Goal: Task Accomplishment & Management: Manage account settings

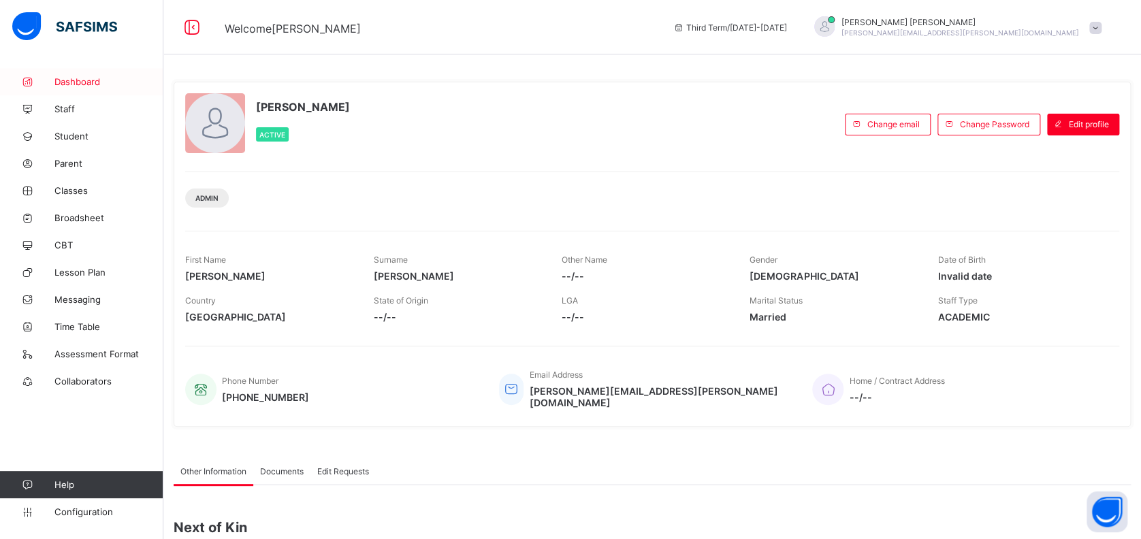
click at [85, 81] on span "Dashboard" at bounding box center [108, 81] width 109 height 11
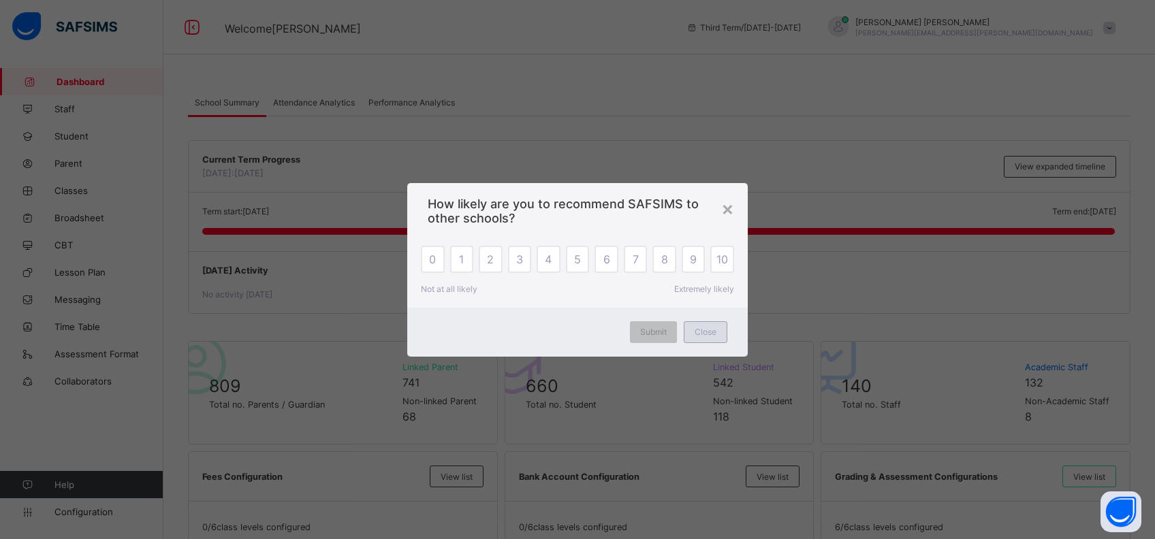
click at [700, 332] on span "Close" at bounding box center [705, 332] width 22 height 10
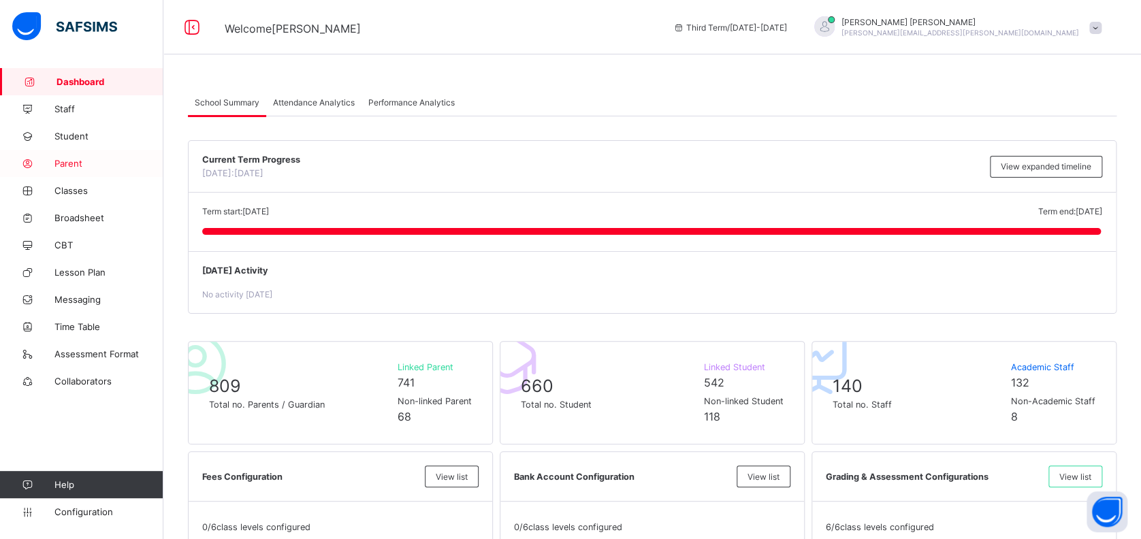
drag, startPoint x: 74, startPoint y: 163, endPoint x: 123, endPoint y: 174, distance: 51.0
click at [74, 163] on span "Parent" at bounding box center [108, 163] width 109 height 11
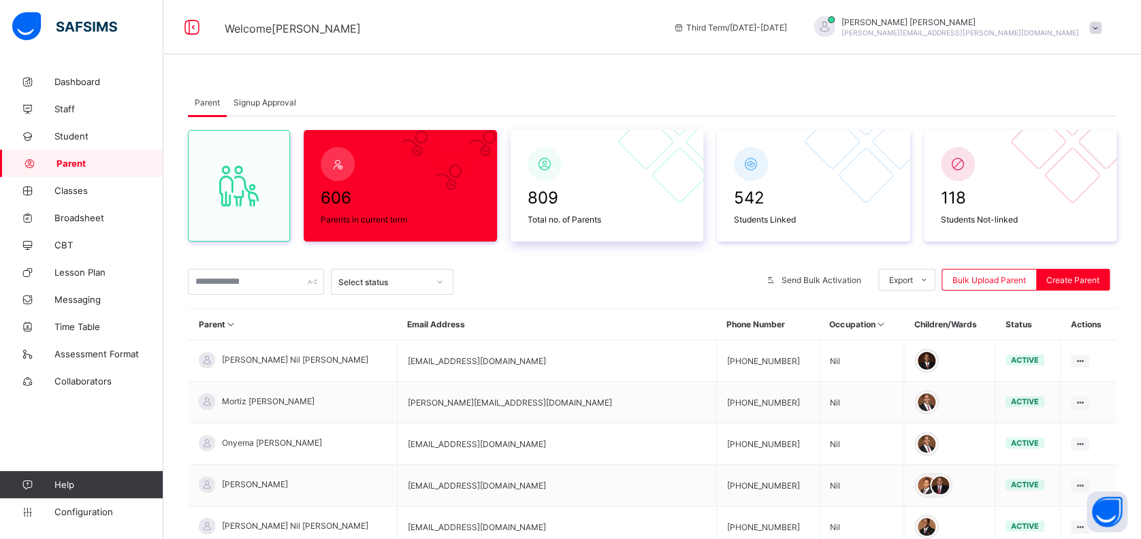
click at [619, 191] on span "809" at bounding box center [607, 198] width 159 height 20
click at [553, 184] on div "809 Total no. of Parents" at bounding box center [607, 206] width 166 height 44
click at [270, 99] on span "Signup Approval" at bounding box center [265, 102] width 63 height 10
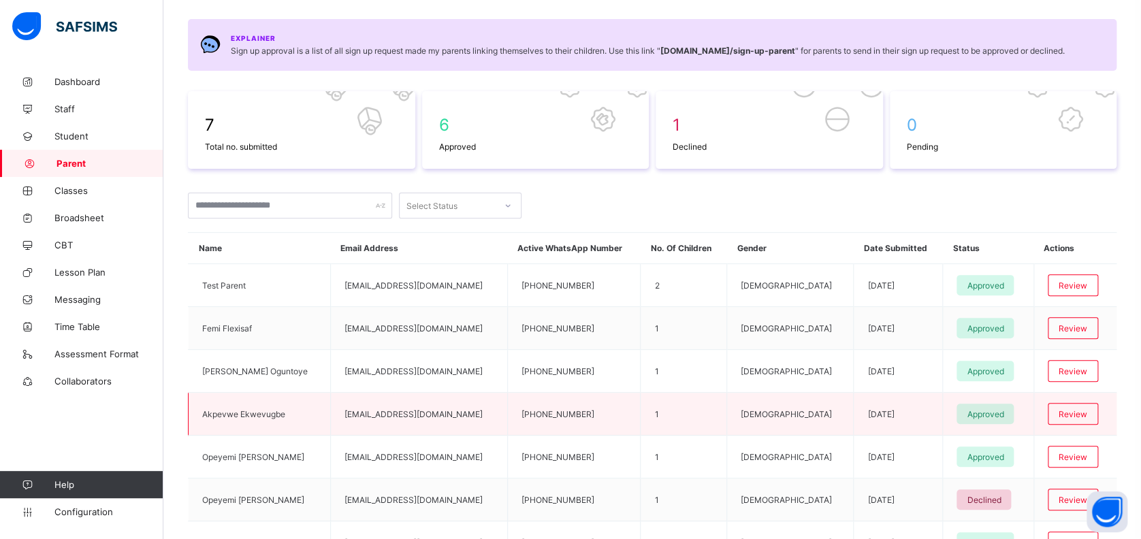
scroll to position [246, 0]
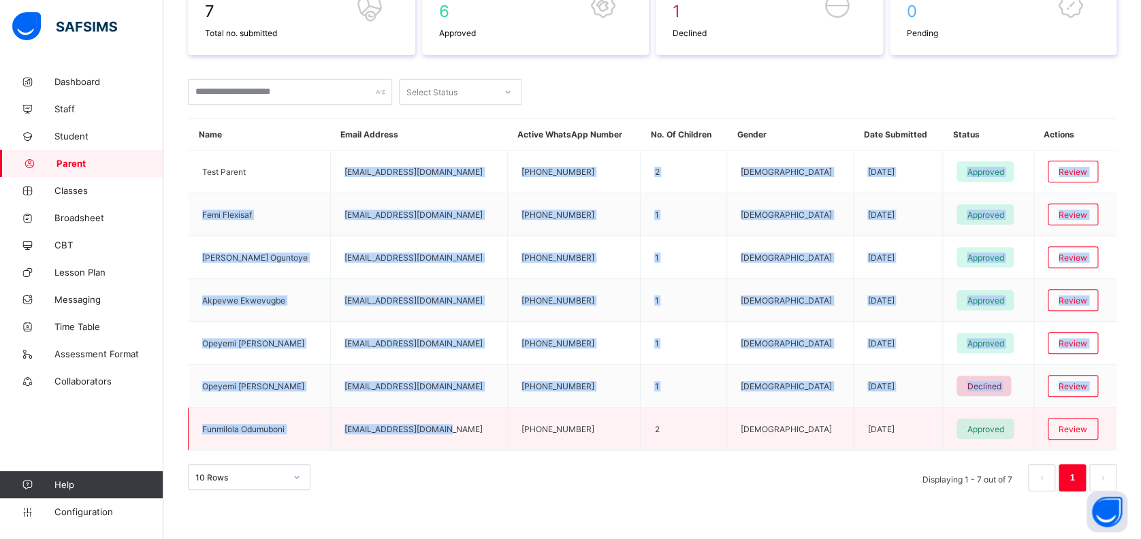
drag, startPoint x: 336, startPoint y: 167, endPoint x: 457, endPoint y: 417, distance: 277.4
click at [456, 416] on tbody "Test Parent [EMAIL_ADDRESS][DOMAIN_NAME] [PHONE_NUMBER] 2 [DEMOGRAPHIC_DATA] [D…" at bounding box center [653, 300] width 929 height 300
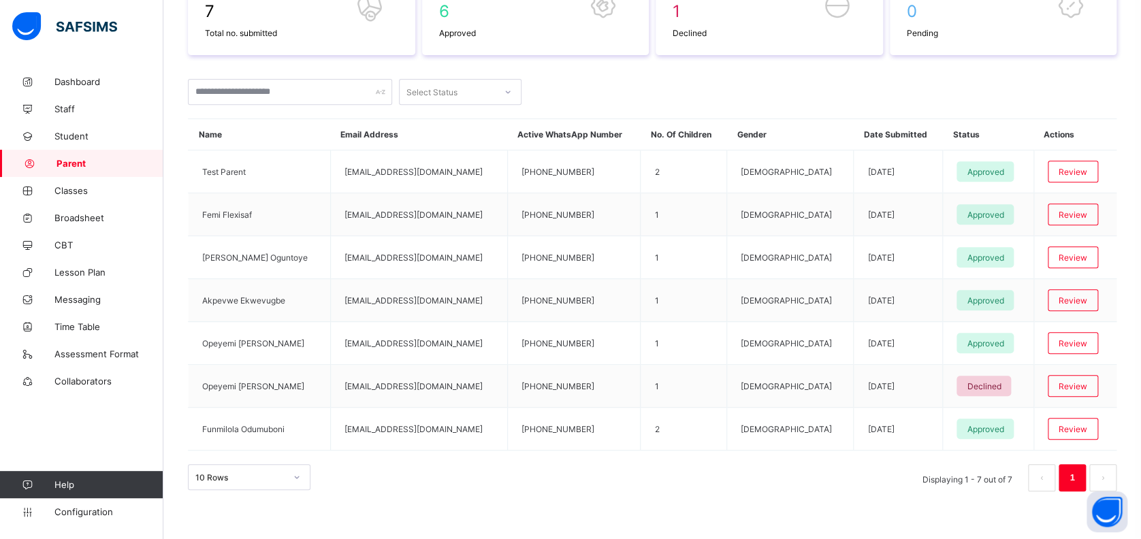
drag, startPoint x: 457, startPoint y: 417, endPoint x: 615, endPoint y: 475, distance: 169.1
click at [615, 475] on div "10 Rows Displaying 1 - 7 out of 7 1" at bounding box center [652, 477] width 929 height 27
